Goal: Information Seeking & Learning: Learn about a topic

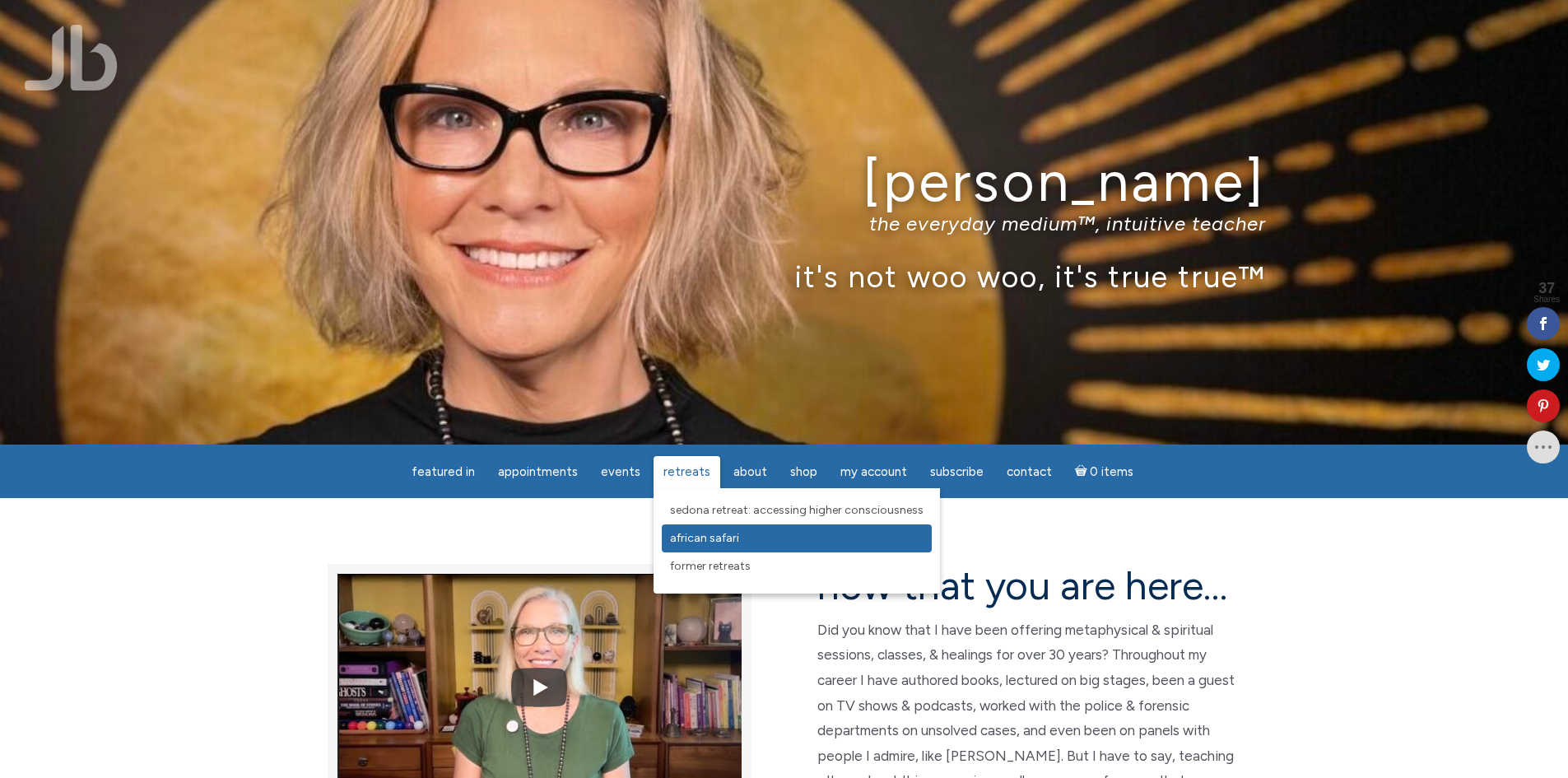
click at [691, 534] on span "African Safari" at bounding box center [705, 537] width 69 height 14
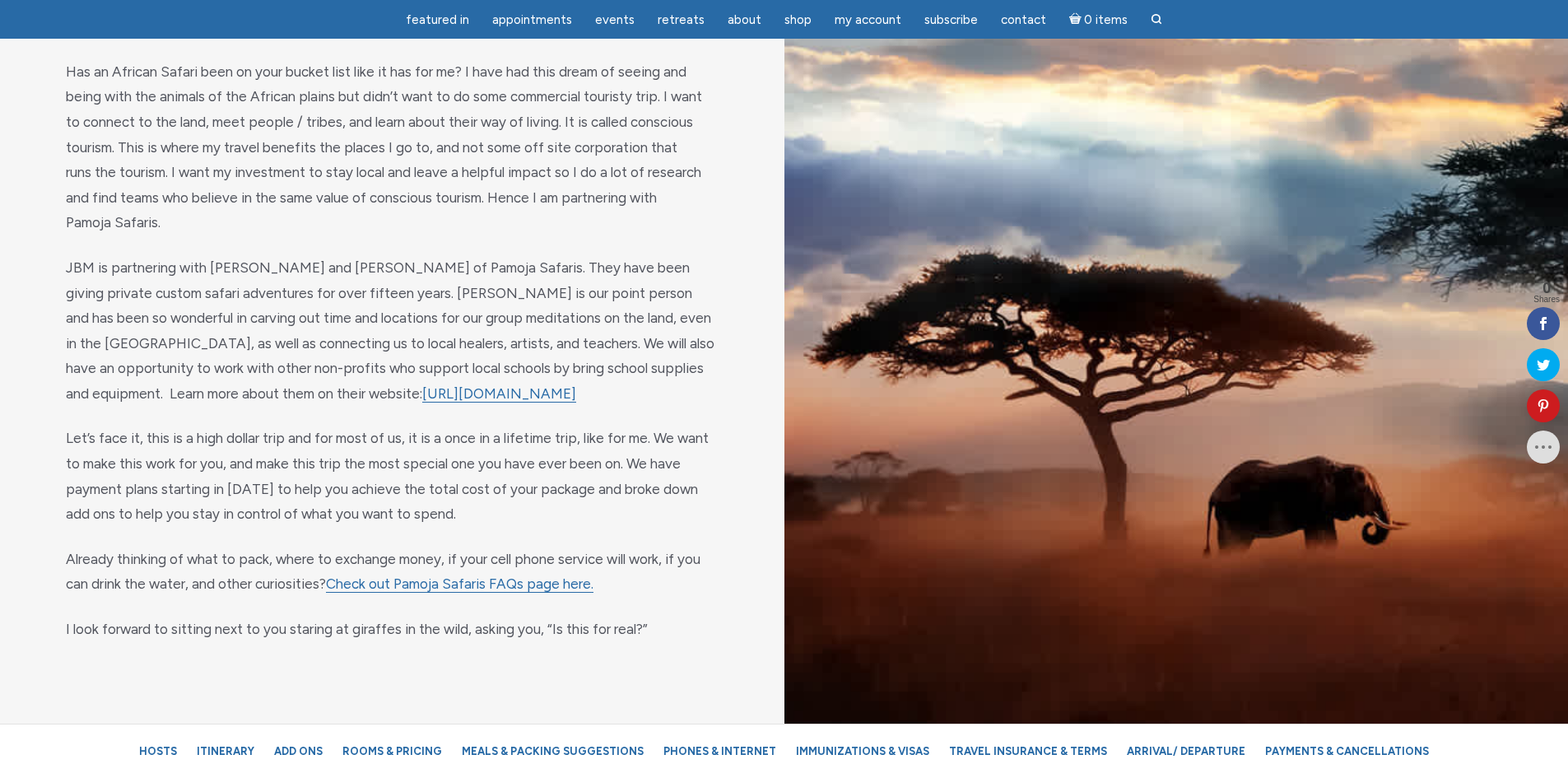
scroll to position [1234, 0]
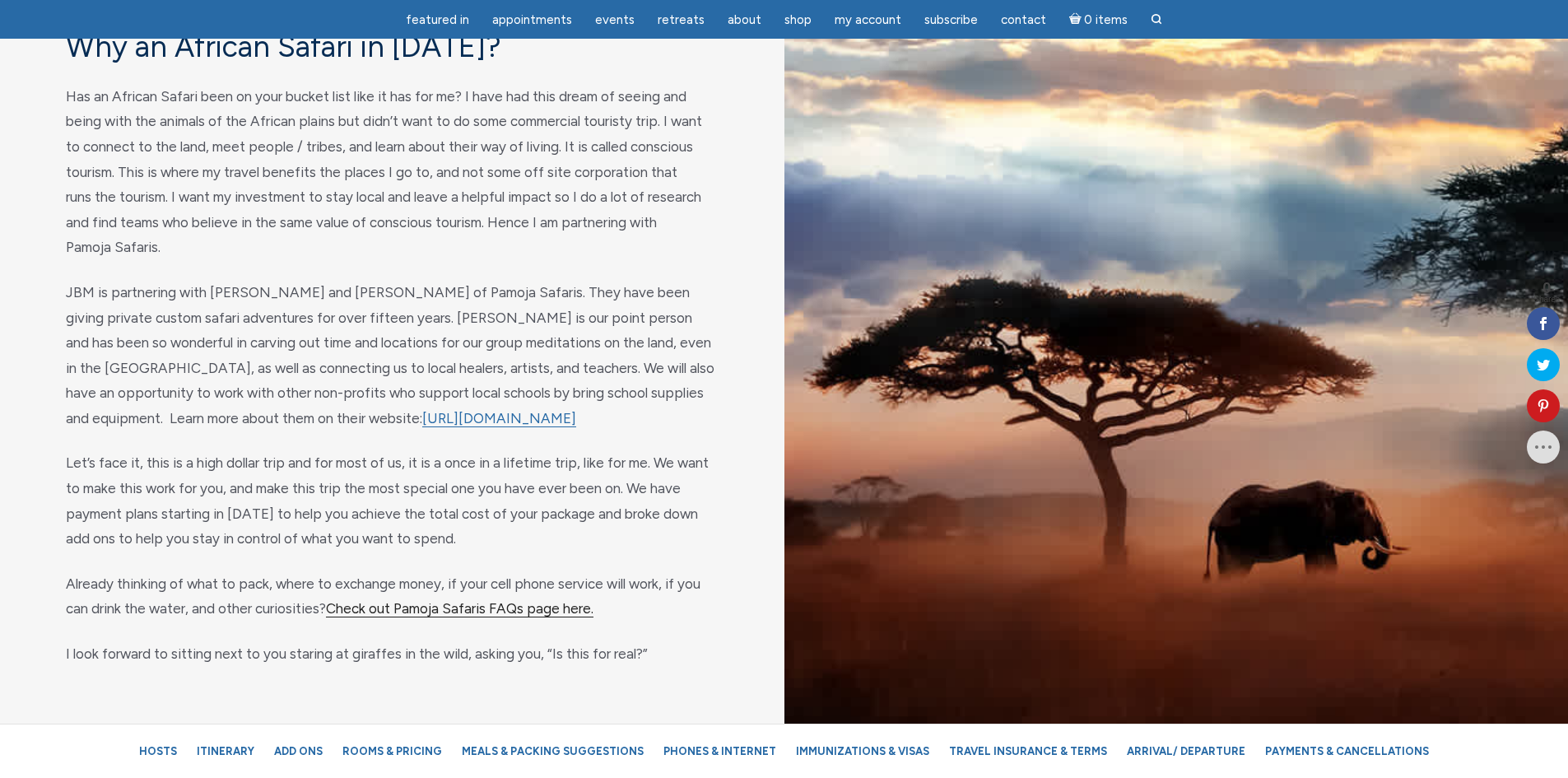
click at [450, 600] on link "Check out Pamoja Safaris FAQs page here." at bounding box center [459, 608] width 267 height 17
